Goal: Task Accomplishment & Management: Use online tool/utility

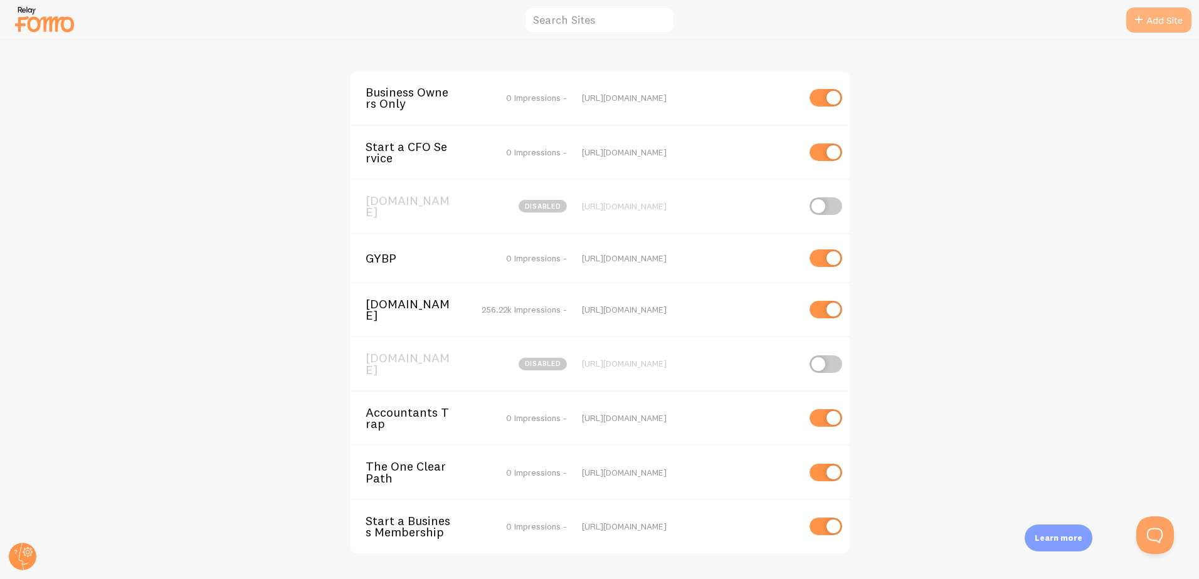
click at [1167, 20] on link "Add Site" at bounding box center [1158, 20] width 65 height 25
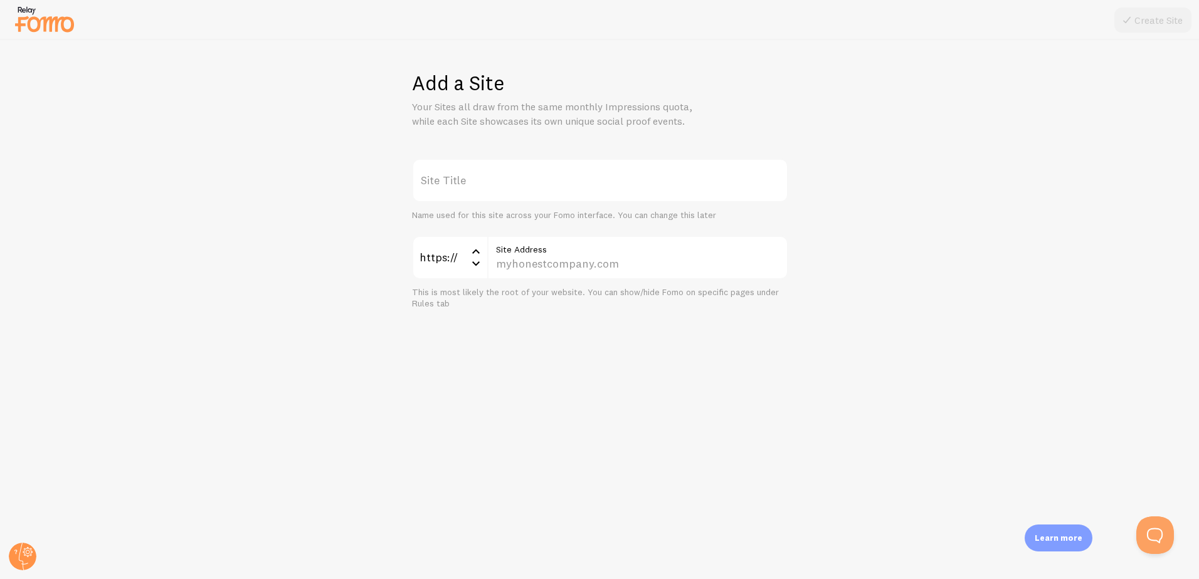
drag, startPoint x: 528, startPoint y: 187, endPoint x: 496, endPoint y: 191, distance: 32.3
click at [525, 187] on label "Site Title" at bounding box center [600, 181] width 376 height 44
click at [525, 187] on input "Site Title" at bounding box center [600, 181] width 376 height 44
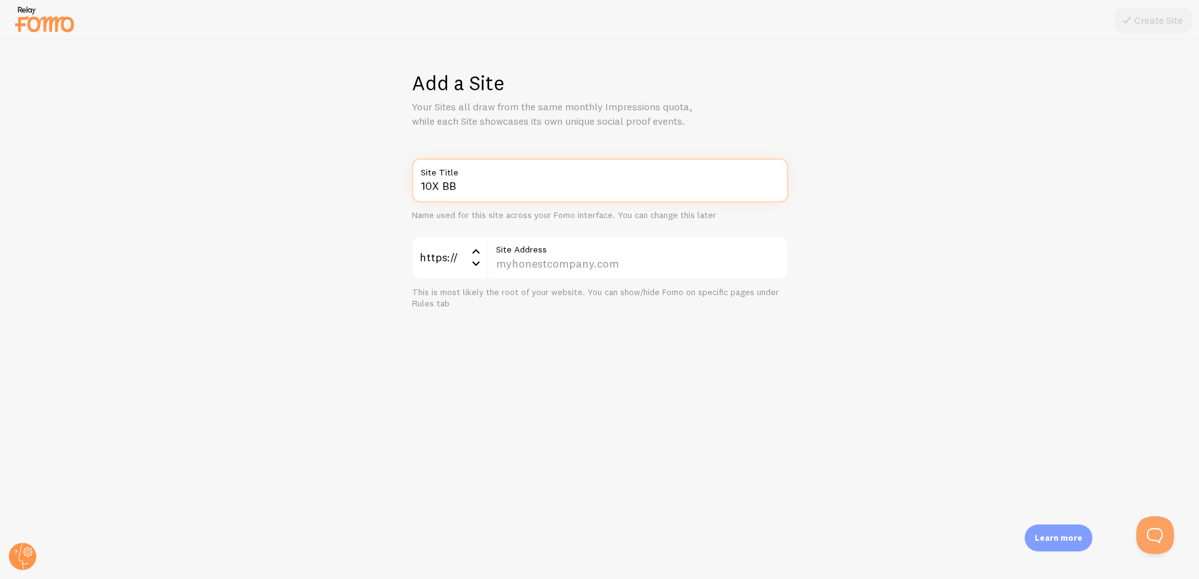
type input "10X BB"
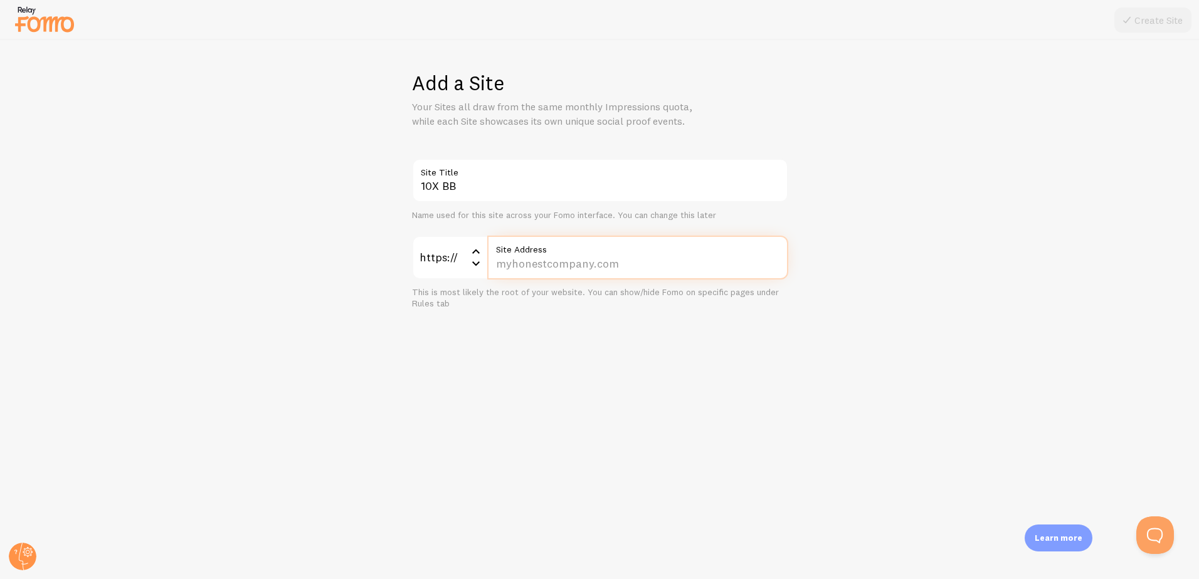
click at [547, 265] on input "Site Address" at bounding box center [637, 258] width 301 height 44
type input "[DOMAIN_NAME]"
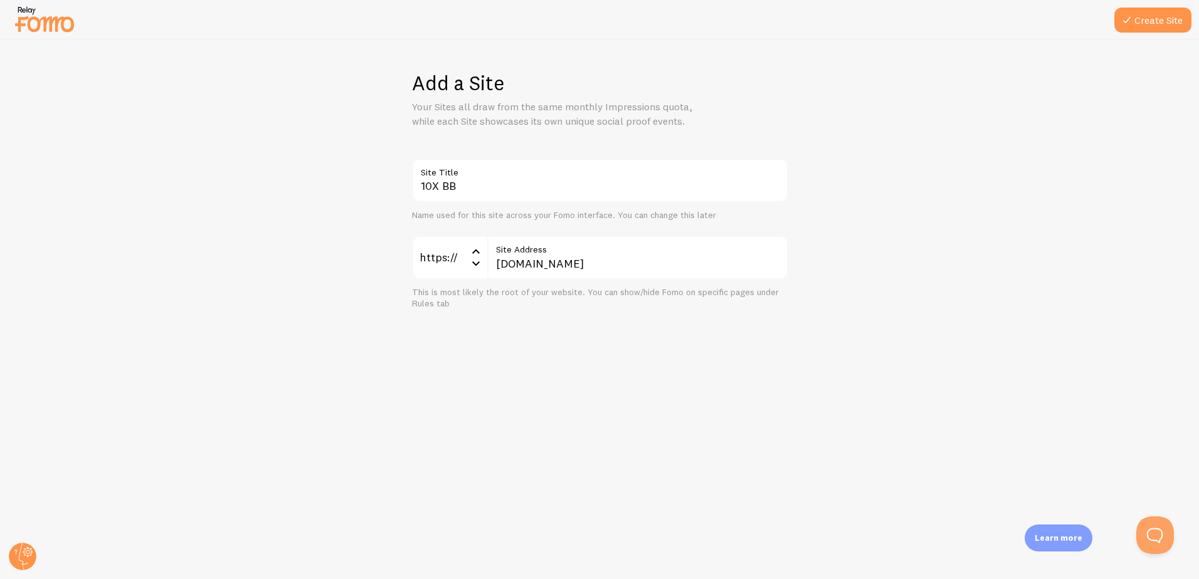
click at [902, 468] on div "Add a Site Your Sites all draw from the same monthly Impressions quota, while e…" at bounding box center [600, 309] width 1198 height 539
click at [1165, 26] on button "Create Site" at bounding box center [1152, 20] width 77 height 25
